Goal: Check status: Check status

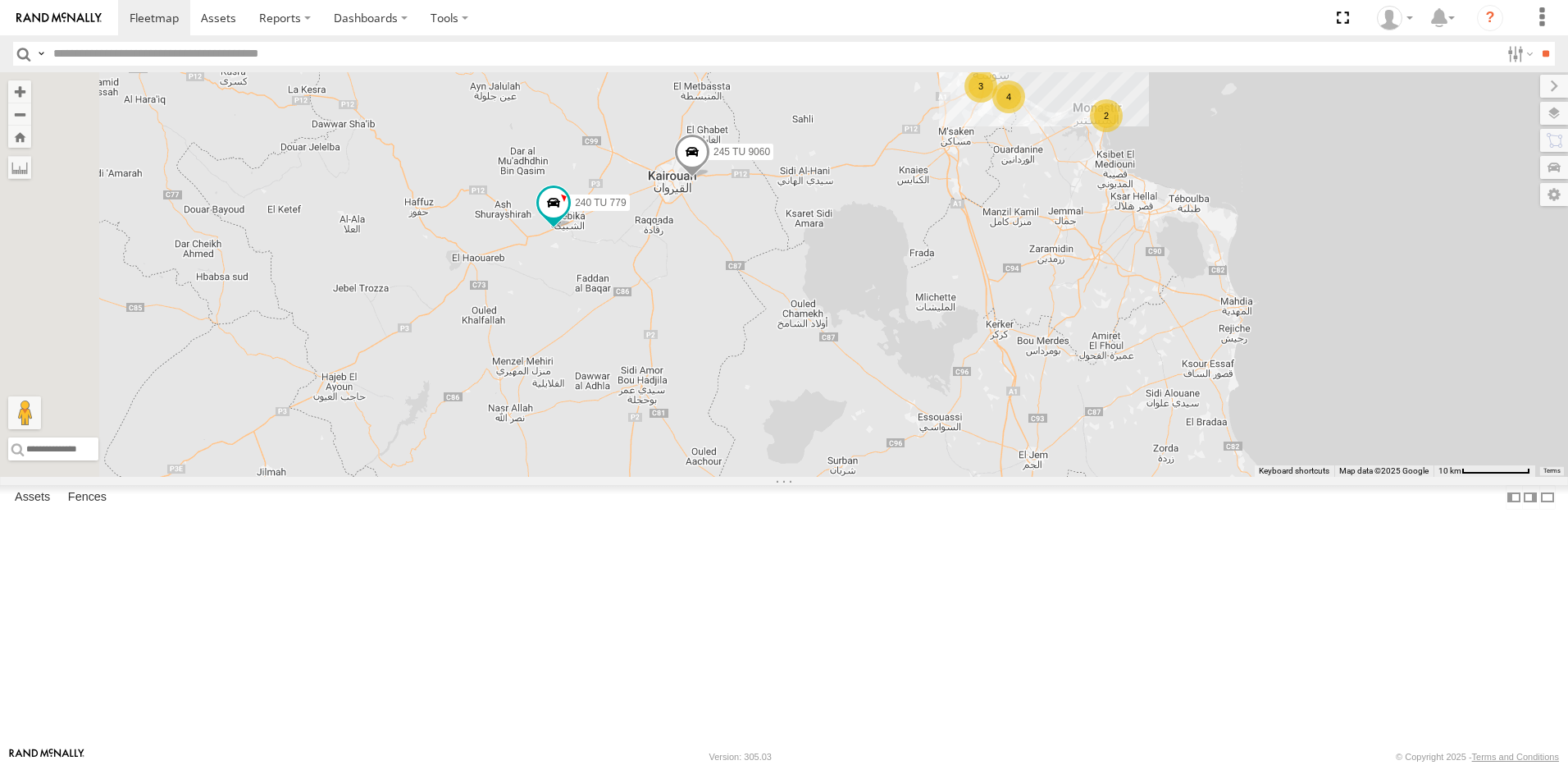
drag, startPoint x: 863, startPoint y: 330, endPoint x: 855, endPoint y: 398, distance: 68.5
click at [855, 398] on div "241 TU 2027 245 TU 9053 241 TU 2031 245 TU 9066 245 TU 9057 245 TU 9058 245 TU …" at bounding box center [784, 273] width 1568 height 404
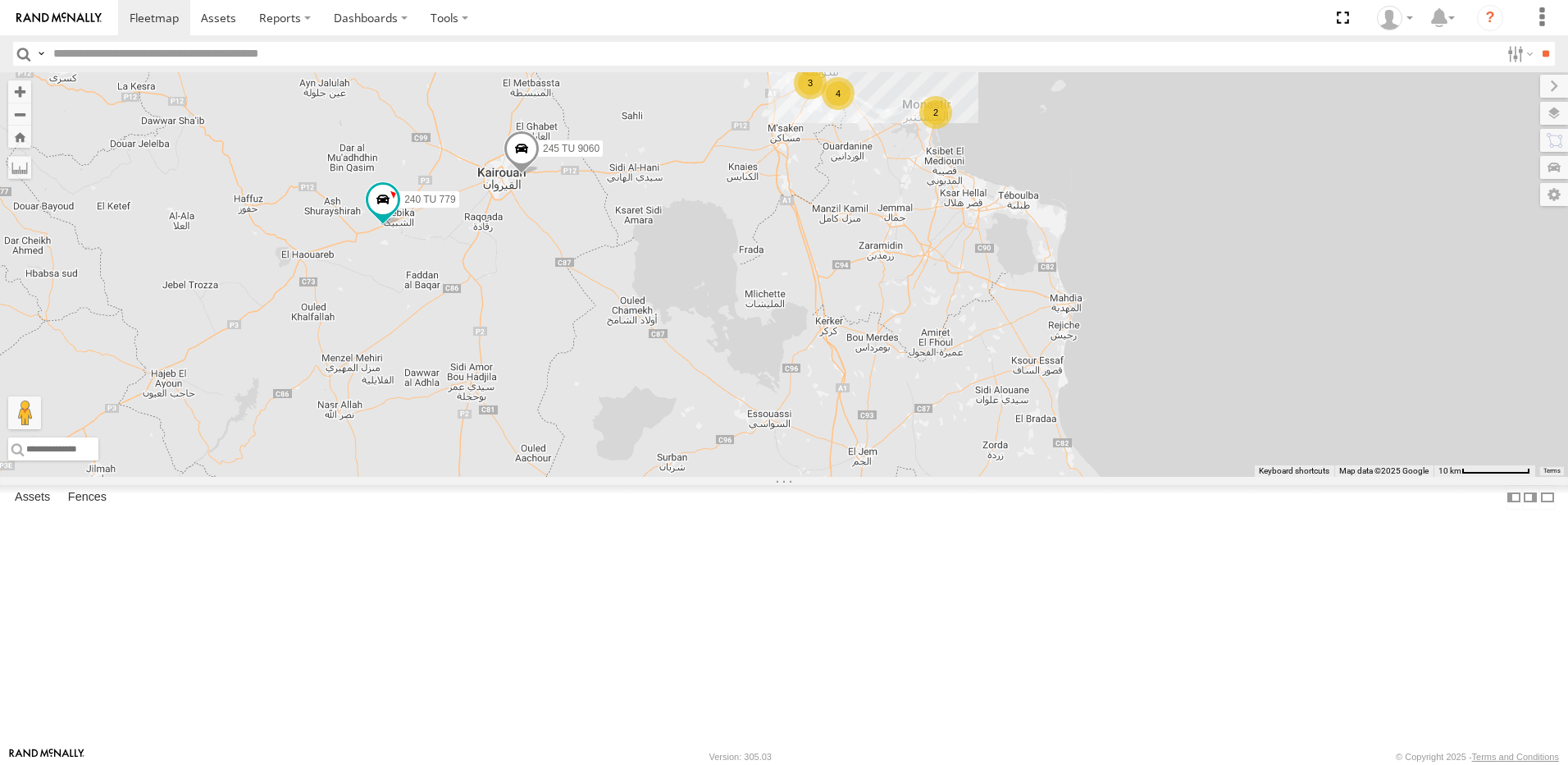
drag, startPoint x: 1063, startPoint y: 391, endPoint x: 964, endPoint y: 400, distance: 99.4
click at [964, 400] on div "241 TU 2027 245 TU 9053 241 TU 2031 245 TU 9066 245 TU 9057 245 TU 9058 245 TU …" at bounding box center [784, 273] width 1568 height 404
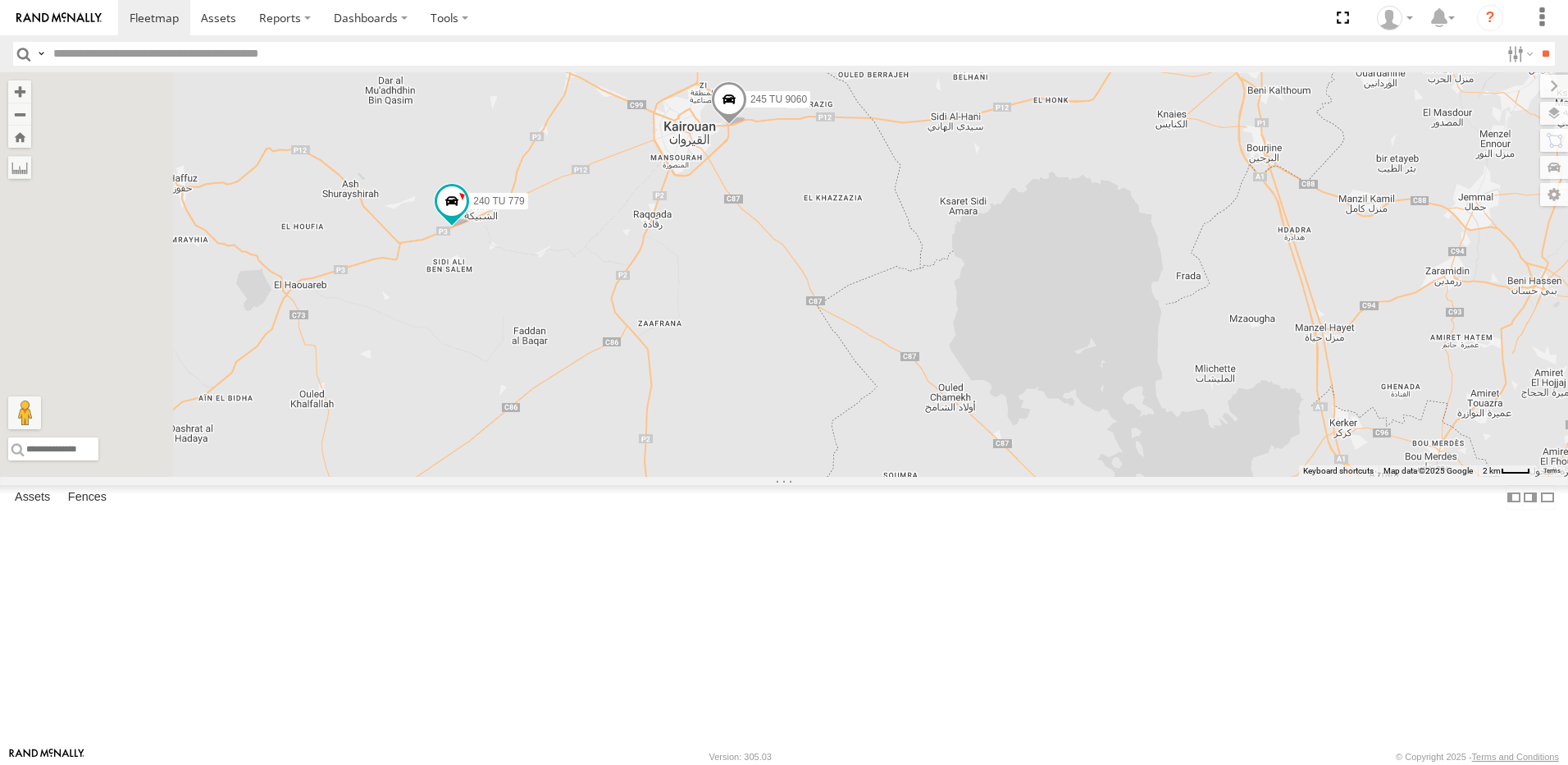
drag, startPoint x: 812, startPoint y: 367, endPoint x: 862, endPoint y: 369, distance: 50.0
click at [862, 369] on div "241 TU 2027 245 TU 9053 241 TU 2031 245 TU 9066 245 TU 9057 245 TU 9058 245 TU …" at bounding box center [784, 273] width 1568 height 404
click at [467, 215] on span at bounding box center [452, 201] width 29 height 29
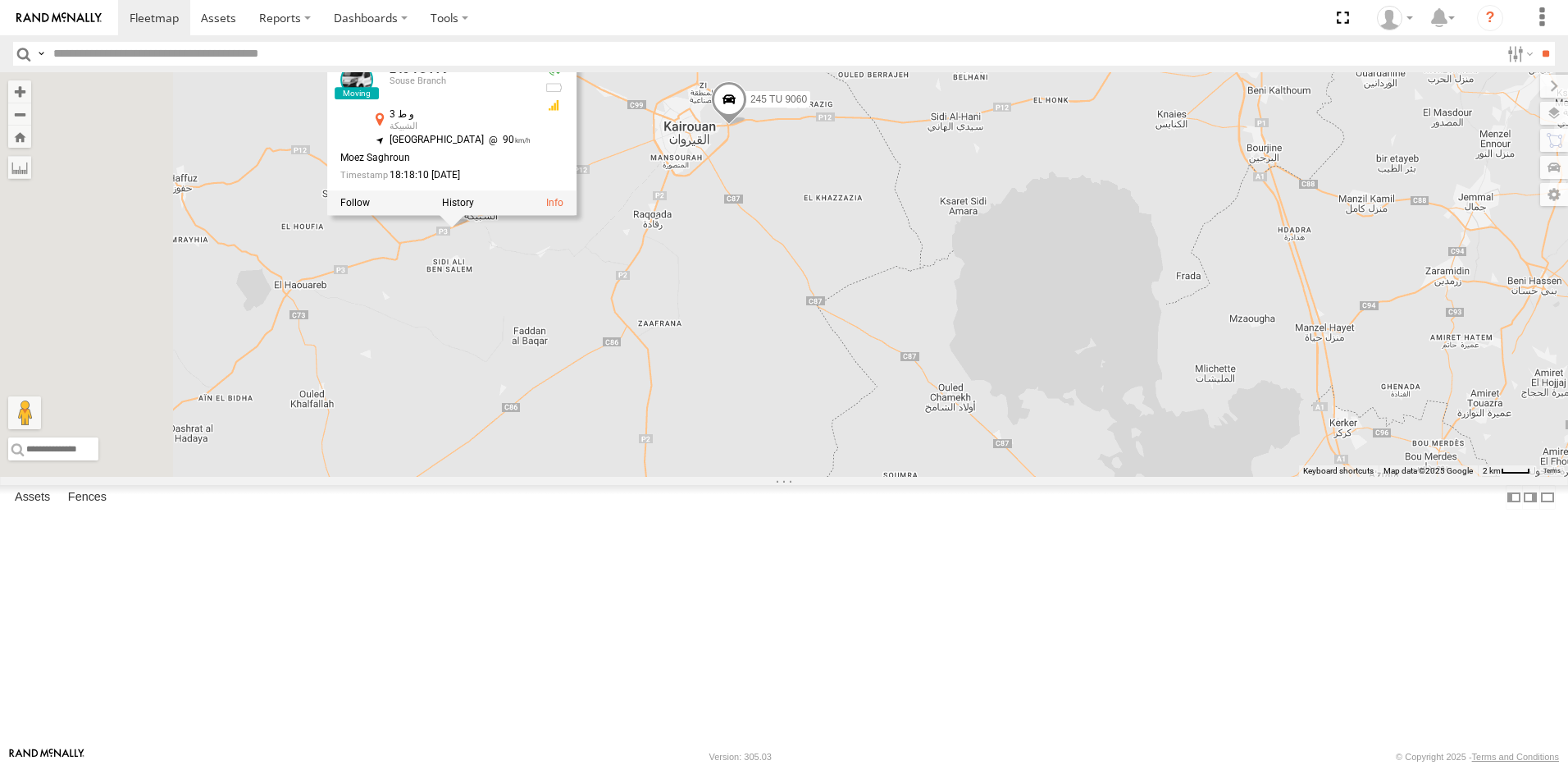
click at [674, 467] on div "241 TU 2027 245 TU 9053 241 TU 2031 245 TU 9066 245 TU 9057 245 TU 9058 245 TU …" at bounding box center [784, 273] width 1568 height 404
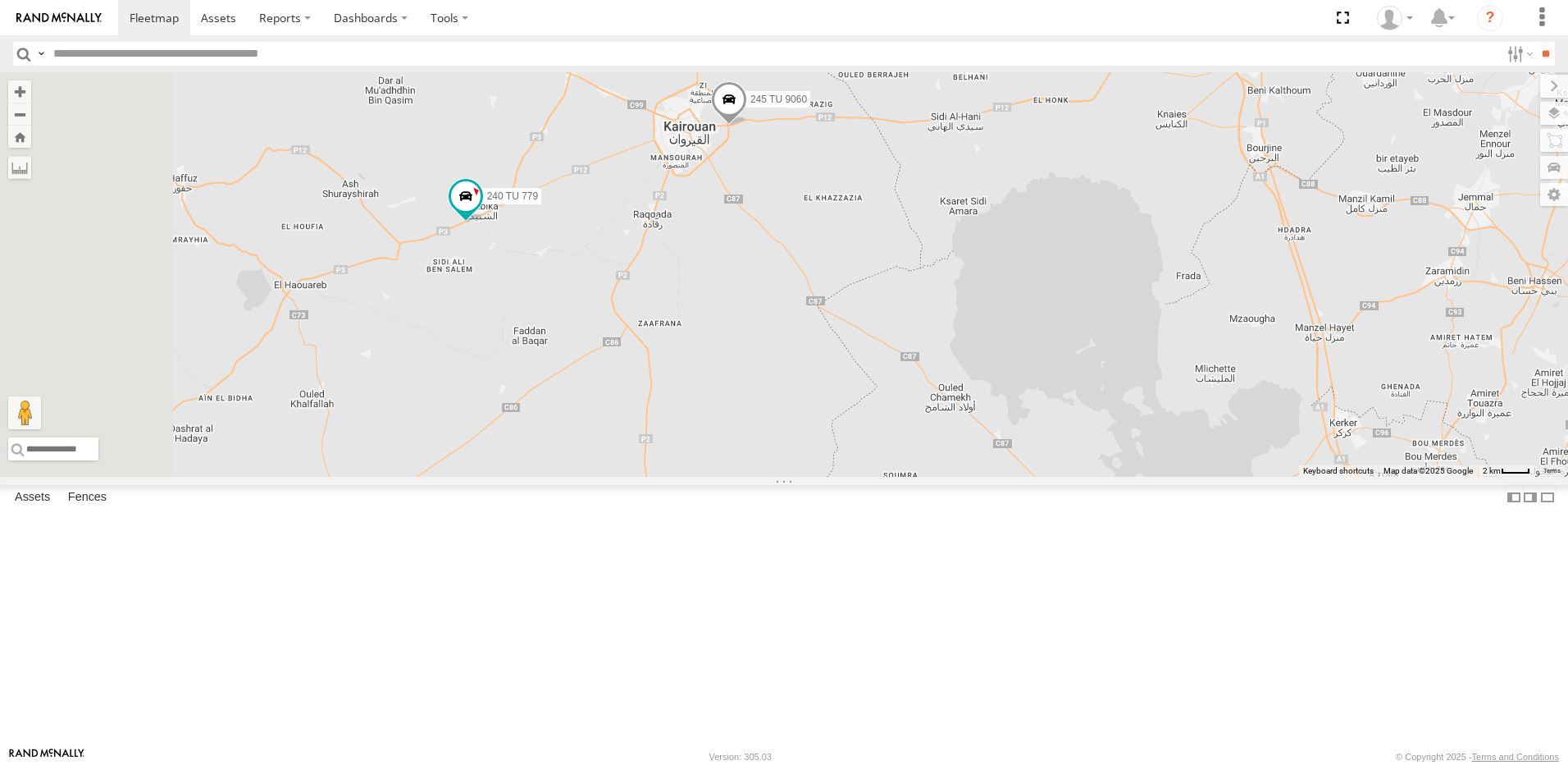
click at [958, 216] on div "241 TU 2027 245 TU 9053 241 TU 2031 245 TU 9066 245 TU 9057 245 TU 9058 245 TU …" at bounding box center [784, 273] width 1568 height 404
click at [747, 124] on span at bounding box center [729, 102] width 36 height 44
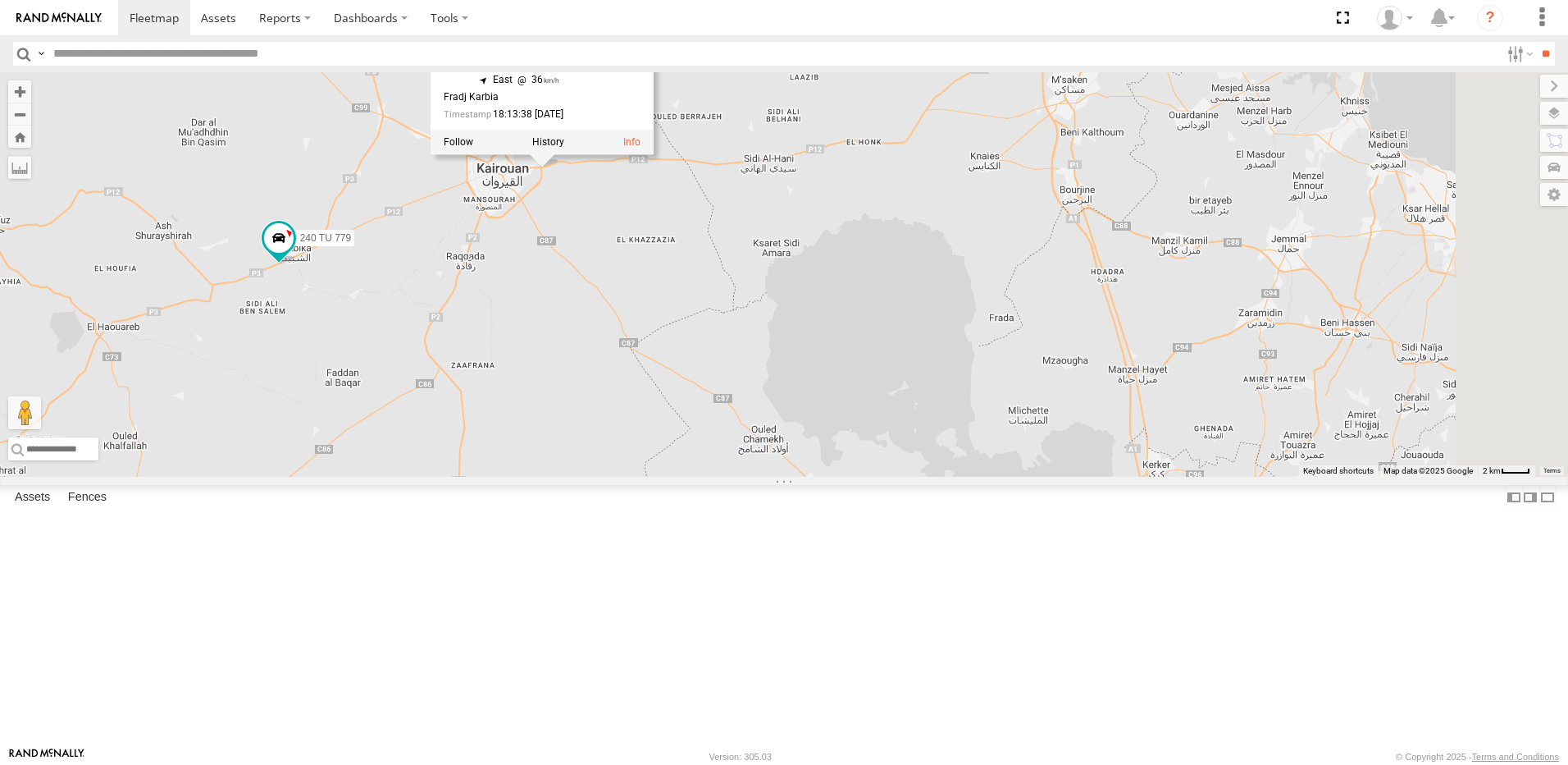
drag, startPoint x: 873, startPoint y: 451, endPoint x: 712, endPoint y: 472, distance: 162.4
click at [712, 472] on div "241 TU 2027 245 TU 9053 241 TU 2031 245 TU 9066 245 TU 9057 245 TU 9058 245 TU …" at bounding box center [784, 273] width 1568 height 404
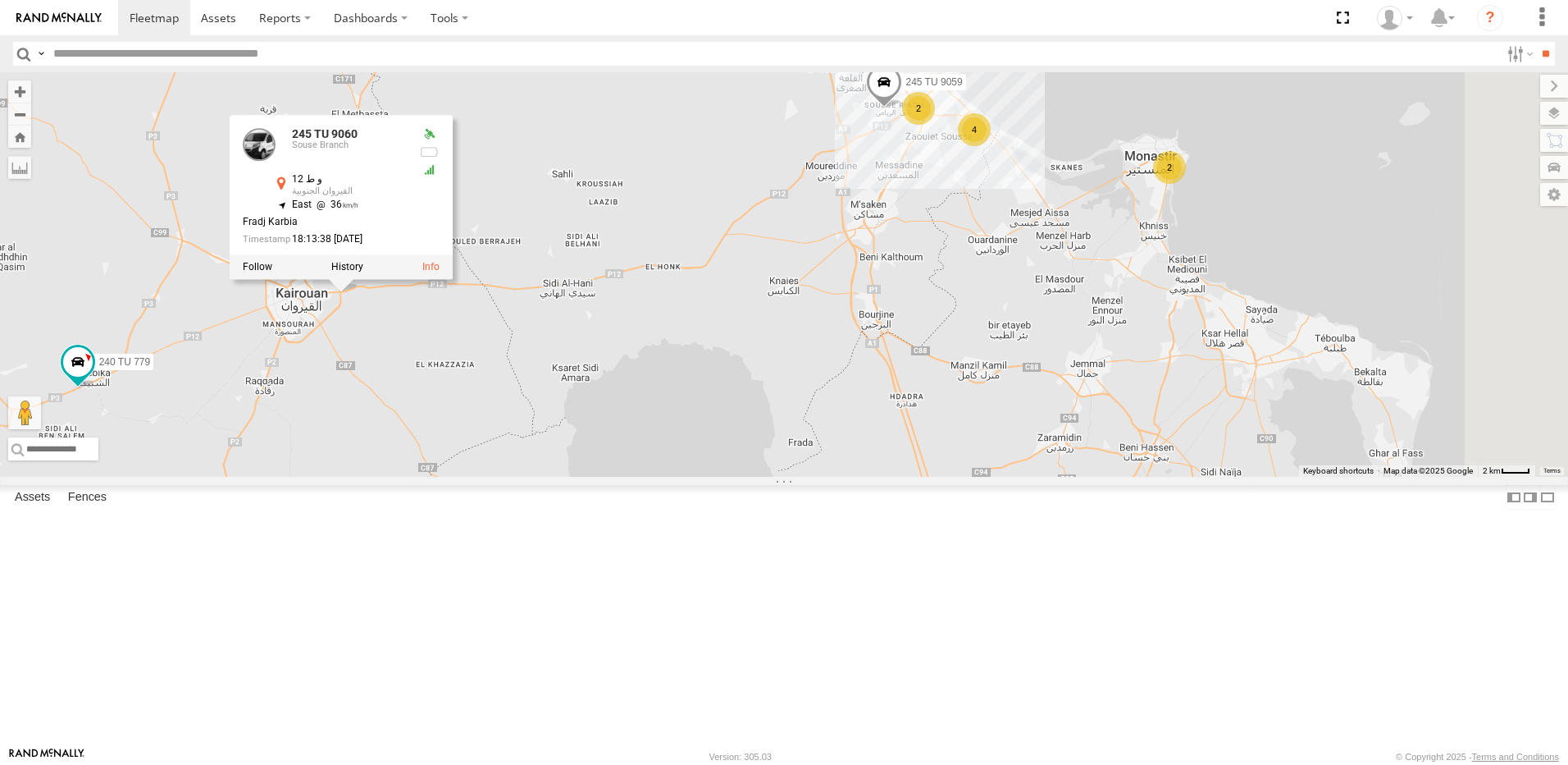
drag, startPoint x: 1101, startPoint y: 387, endPoint x: 1061, endPoint y: 503, distance: 122.7
click at [1061, 477] on div "241 TU 2027 245 TU 9053 241 TU 2031 245 TU 9066 245 TU 9057 245 TU 9058 245 TU …" at bounding box center [784, 273] width 1568 height 404
click at [1057, 447] on div "241 TU 2027 245 TU 9053 241 TU 2031 245 TU 9066 245 TU 9057 245 TU 9058 245 TU …" at bounding box center [784, 273] width 1568 height 404
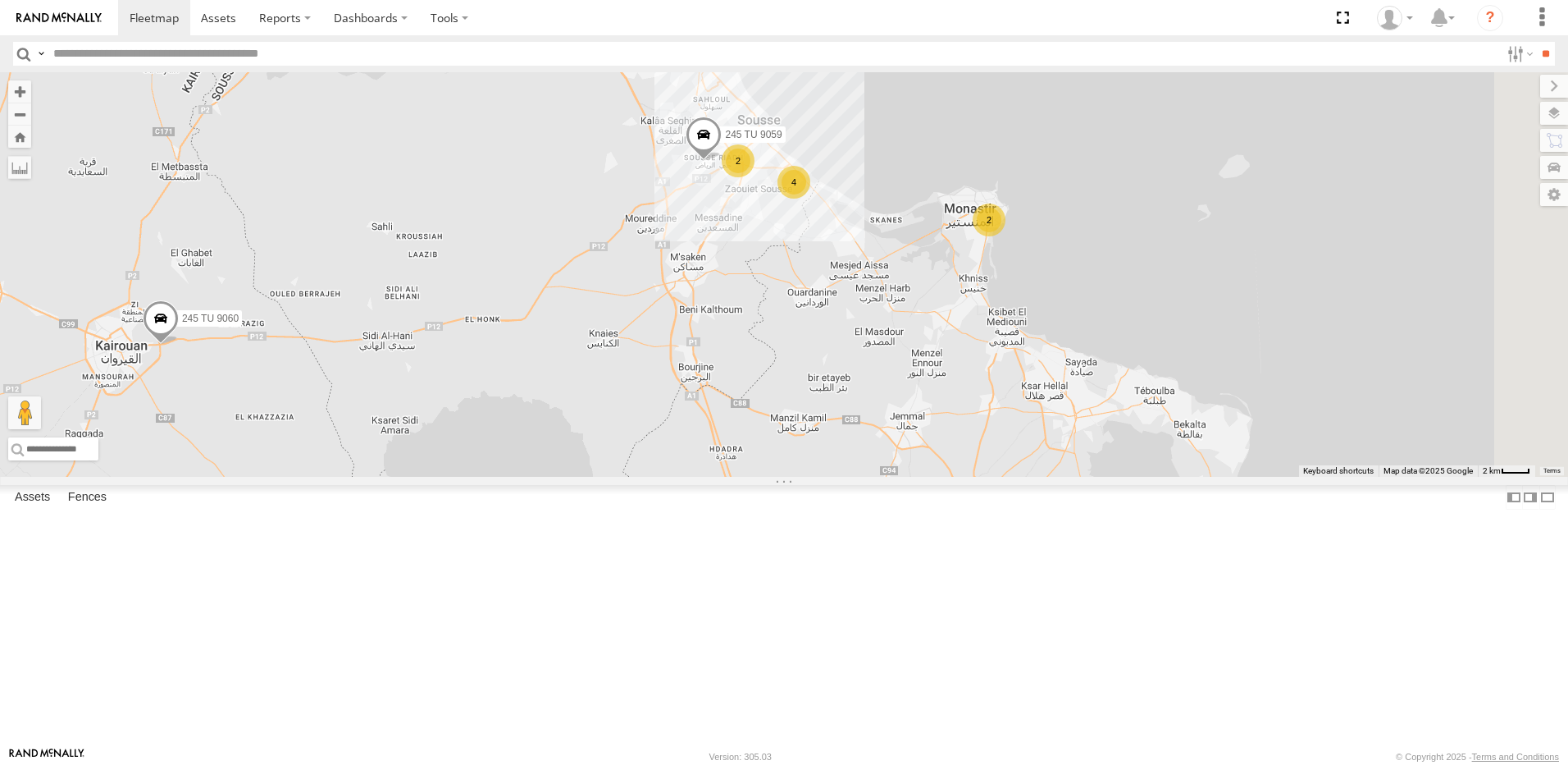
drag, startPoint x: 1299, startPoint y: 415, endPoint x: 1281, endPoint y: 421, distance: 19.0
click at [1281, 421] on div "241 TU 2027 245 TU 9053 241 TU 2031 245 TU 9066 245 TU 9057 245 TU 9058 245 TU …" at bounding box center [784, 273] width 1568 height 404
